Goal: Complete application form: Complete application form

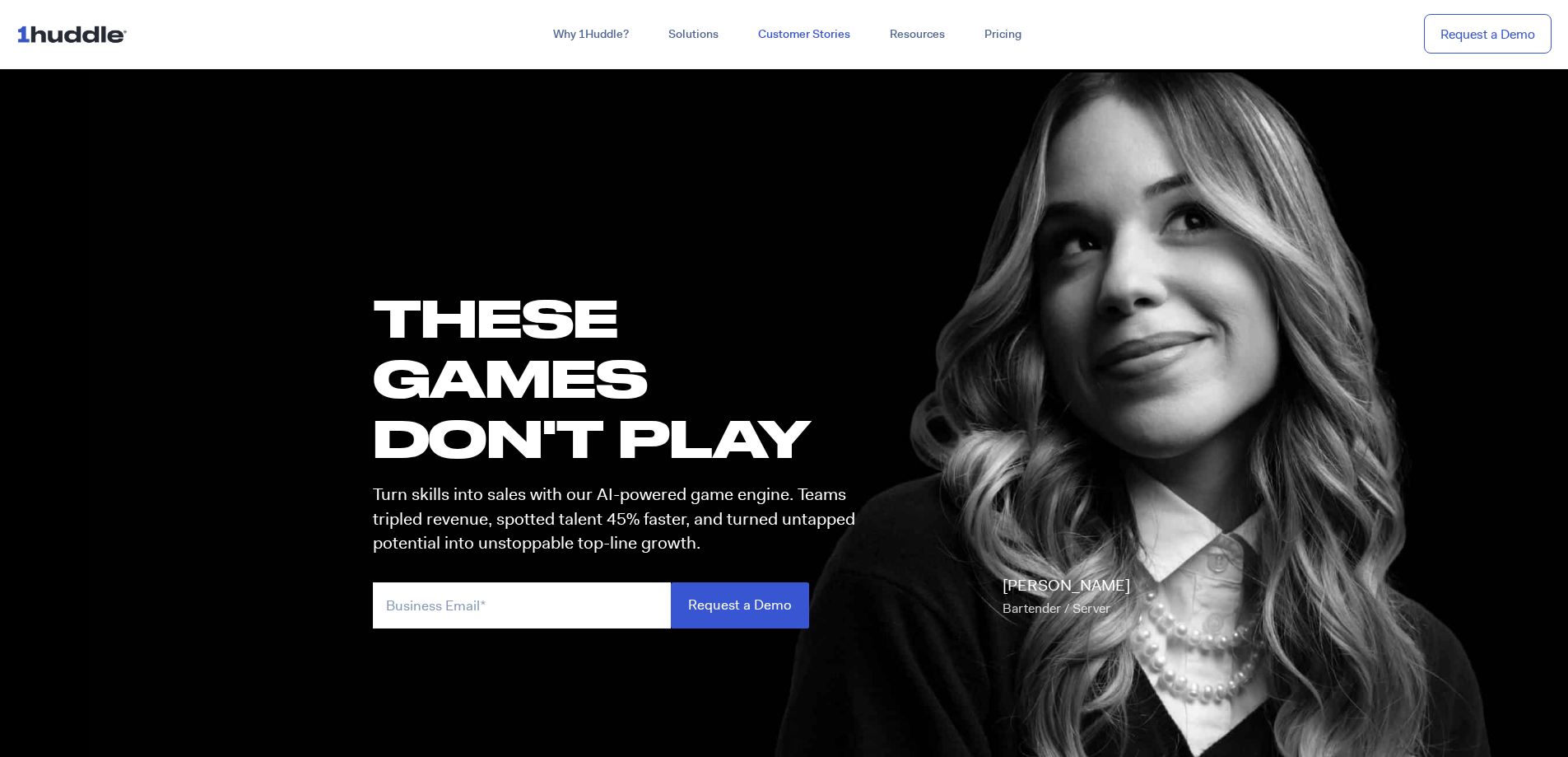
click at [818, 30] on link "Customer Stories" at bounding box center [804, 35] width 131 height 30
click at [728, 610] on input "Request a Demo" at bounding box center [740, 605] width 138 height 45
click at [468, 613] on input "email" at bounding box center [522, 605] width 298 height 45
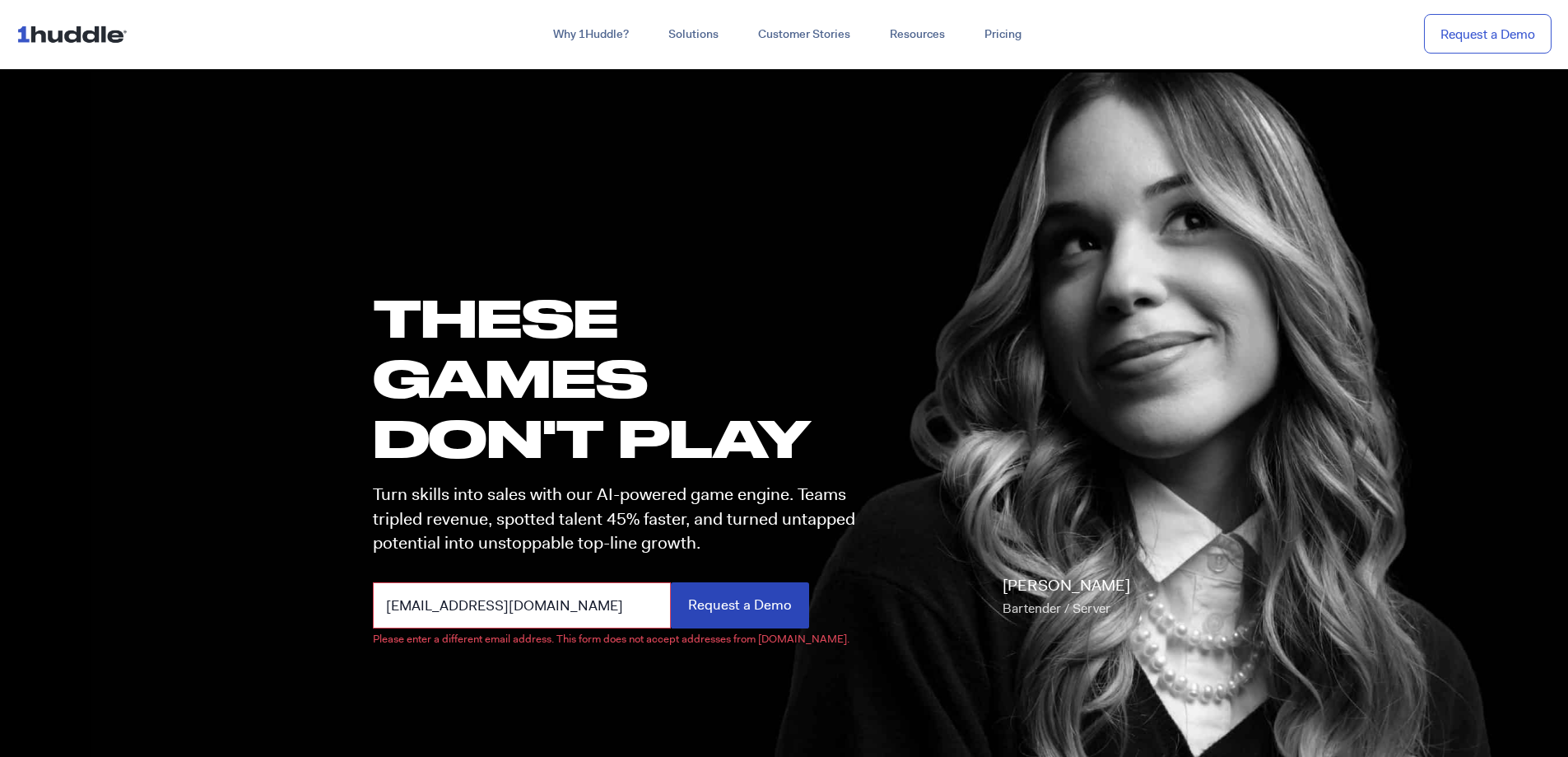
click at [708, 612] on input "Request a Demo" at bounding box center [740, 605] width 138 height 45
click at [721, 606] on input "Request a Demo" at bounding box center [740, 605] width 138 height 45
click at [535, 609] on input "[EMAIL_ADDRESS][DOMAIN_NAME]" at bounding box center [522, 605] width 298 height 45
click at [555, 612] on input "[EMAIL_ADDRESS][DOMAIN_NAME]" at bounding box center [522, 605] width 298 height 45
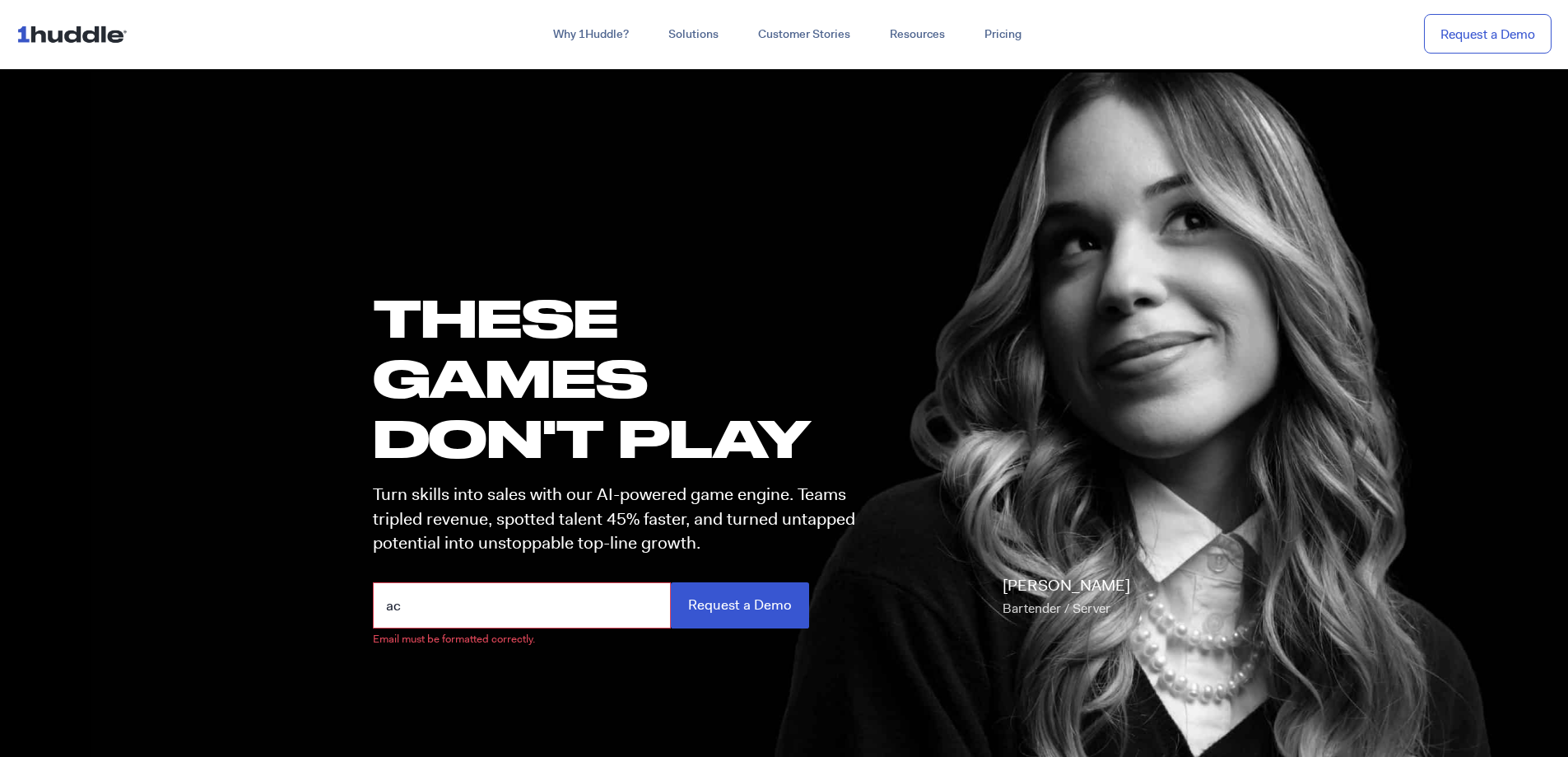
type input "a"
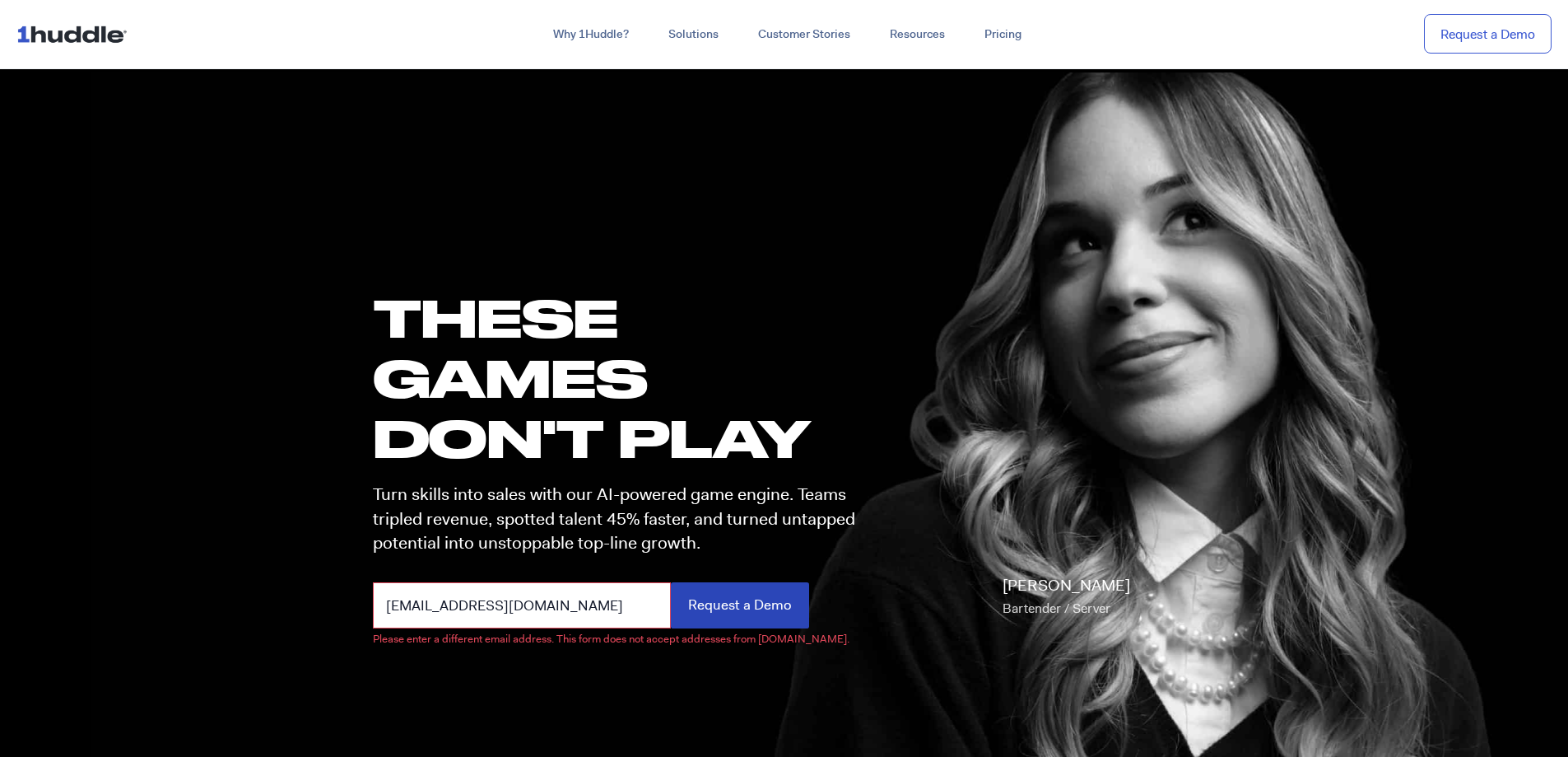
type input "[EMAIL_ADDRESS][DOMAIN_NAME]"
click at [758, 607] on input "Request a Demo" at bounding box center [740, 605] width 138 height 45
click at [738, 608] on input "Request a Demo" at bounding box center [740, 605] width 138 height 45
